Goal: Navigation & Orientation: Find specific page/section

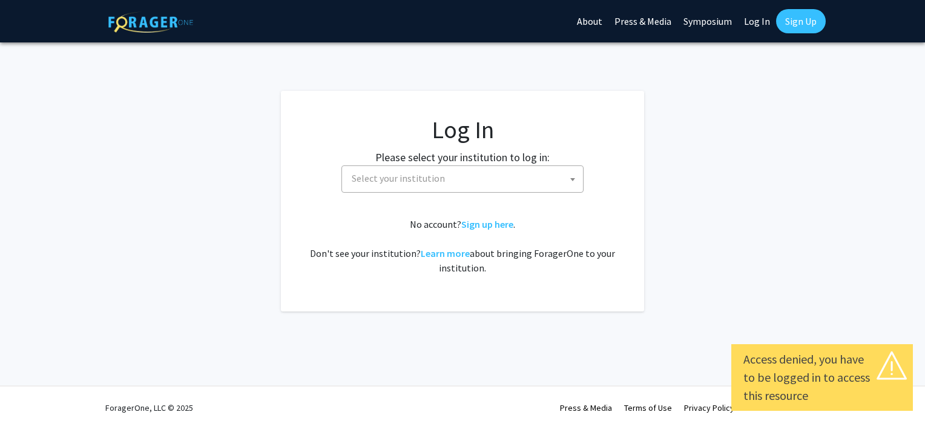
select select
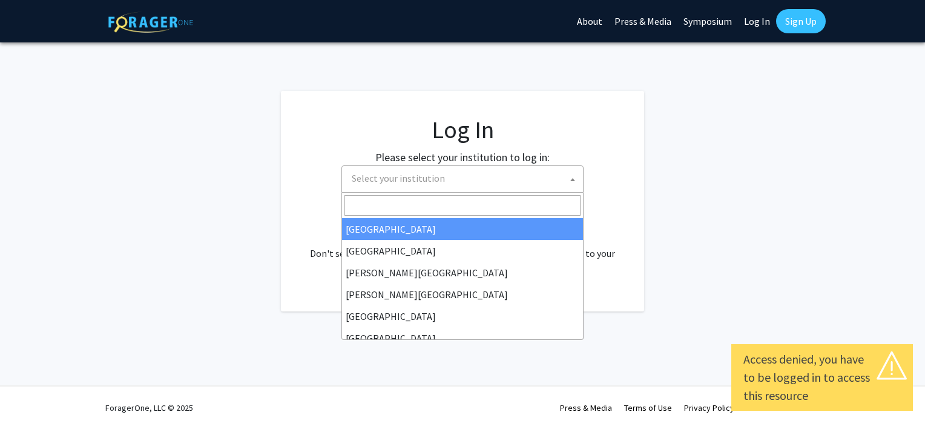
click at [503, 182] on span "Select your institution" at bounding box center [465, 178] width 236 height 25
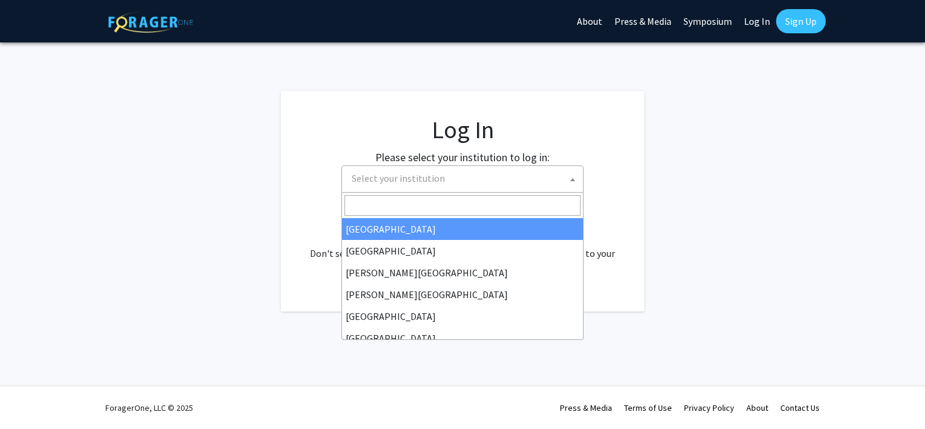
click at [404, 202] on input "Search" at bounding box center [463, 205] width 236 height 21
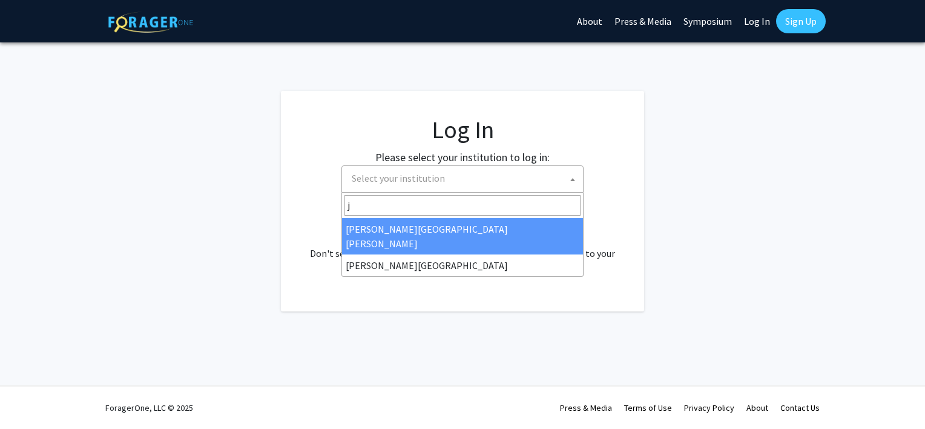
type input "j"
select select "1"
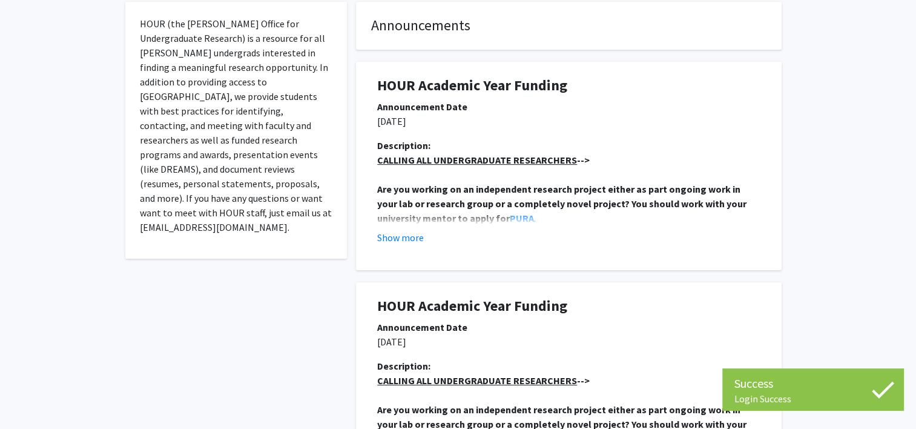
scroll to position [242, 0]
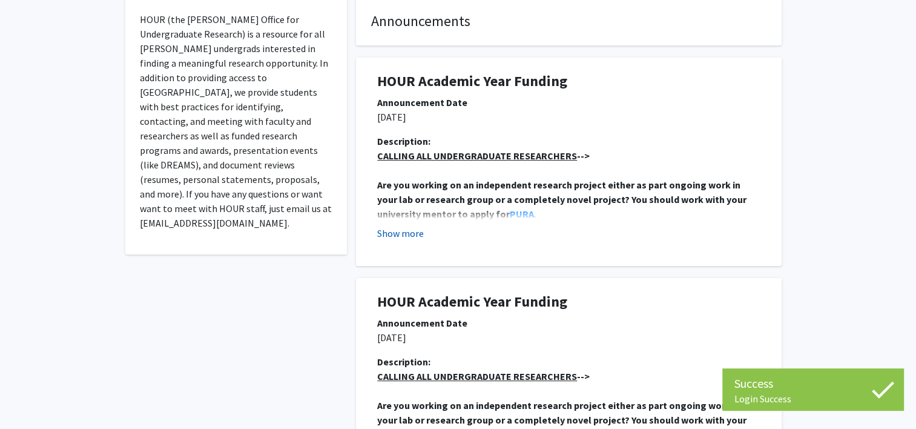
click at [400, 236] on button "Show more" at bounding box center [400, 233] width 47 height 15
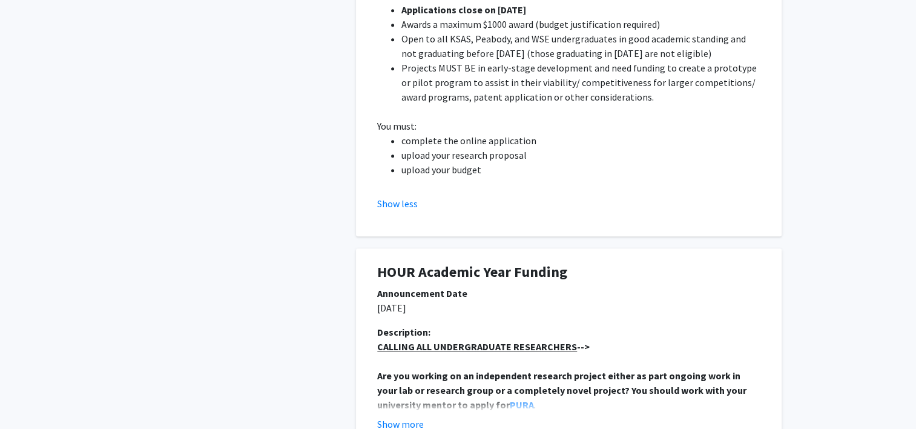
scroll to position [727, 0]
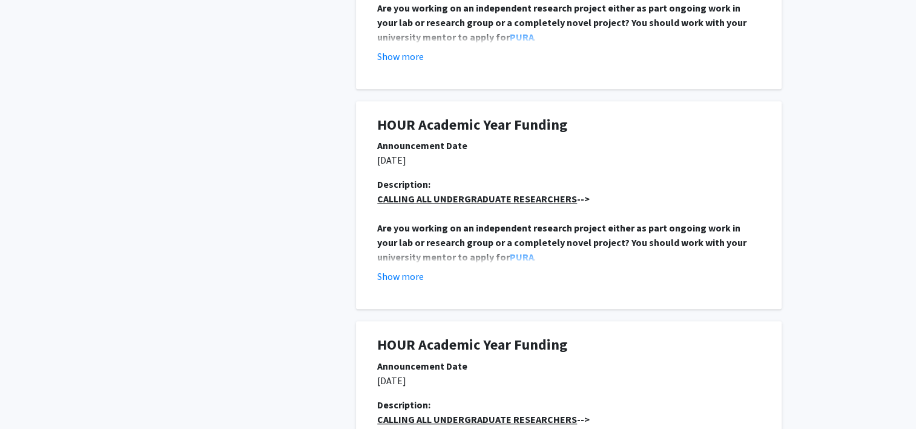
scroll to position [1332, 0]
